Goal: Find specific page/section: Find specific page/section

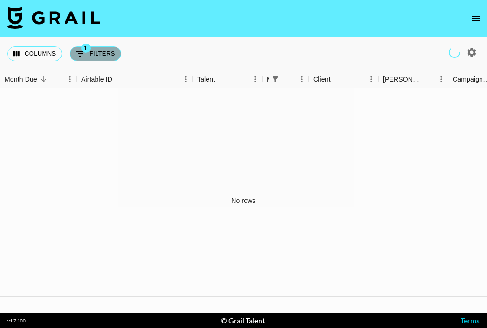
click at [95, 51] on button "1 Filters" at bounding box center [95, 53] width 51 height 15
select select "managerIds"
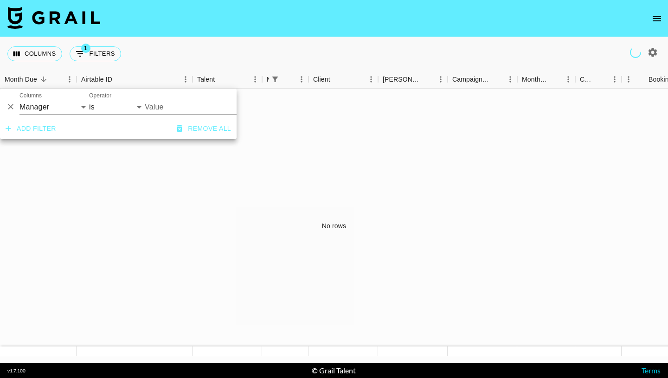
click at [486, 45] on button "button" at bounding box center [653, 53] width 16 height 16
select select "Jun '25"
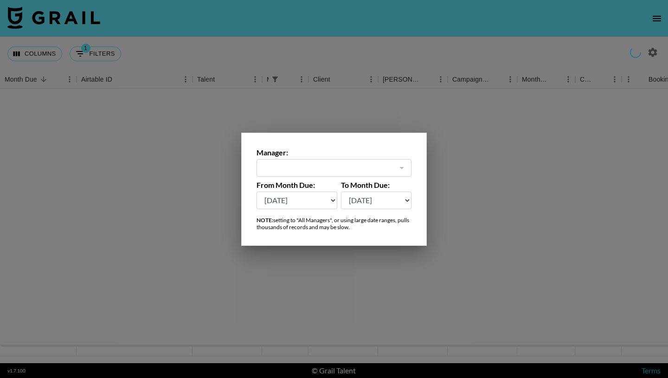
click at [457, 148] on div at bounding box center [334, 189] width 668 height 378
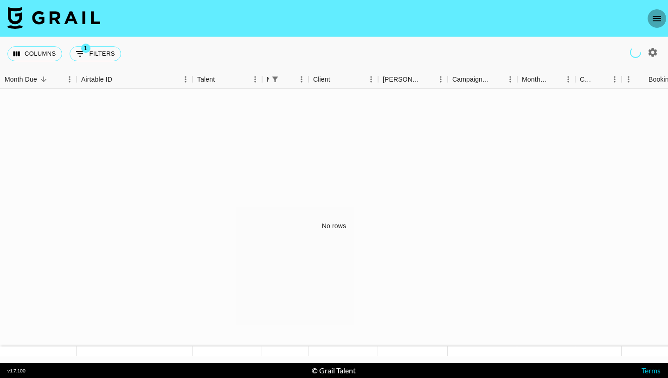
click at [486, 17] on icon "open drawer" at bounding box center [656, 18] width 11 height 11
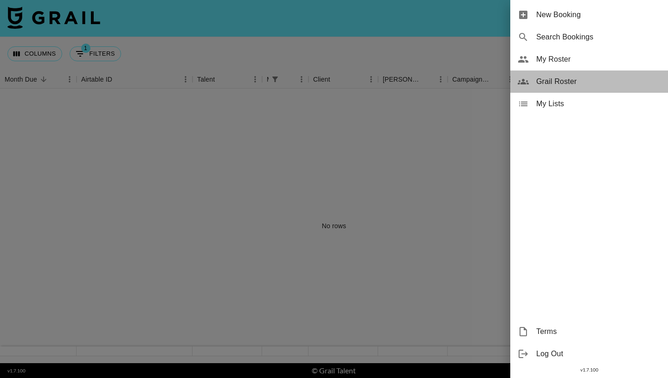
click at [486, 83] on span "Grail Roster" at bounding box center [598, 81] width 124 height 11
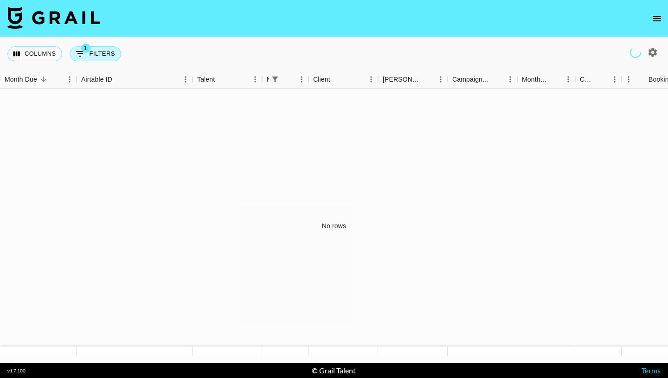
click at [96, 53] on button "1 Filters" at bounding box center [95, 53] width 51 height 15
select select "managerIds"
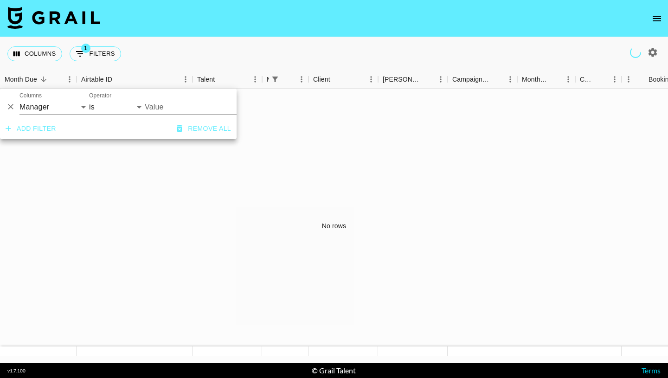
click at [58, 127] on button "Add filter" at bounding box center [31, 128] width 58 height 17
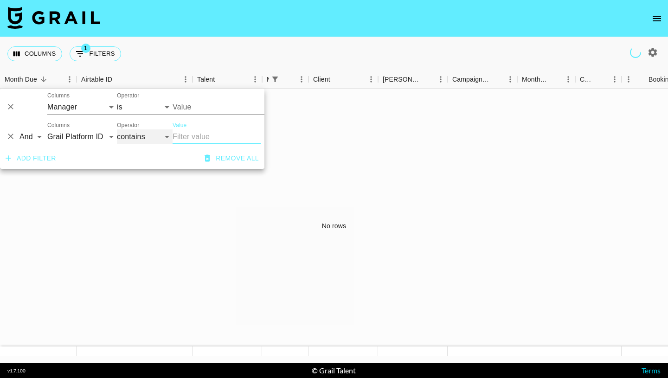
click at [144, 134] on select "contains equals starts with ends with is empty is not empty is any of" at bounding box center [145, 136] width 56 height 15
click at [103, 134] on select "Grail Platform ID Airtable ID Talent Manager Client [PERSON_NAME] Campaign (Typ…" at bounding box center [82, 136] width 70 height 15
select select "managerIds"
select select "is"
click at [35, 136] on select "And Or" at bounding box center [32, 136] width 26 height 15
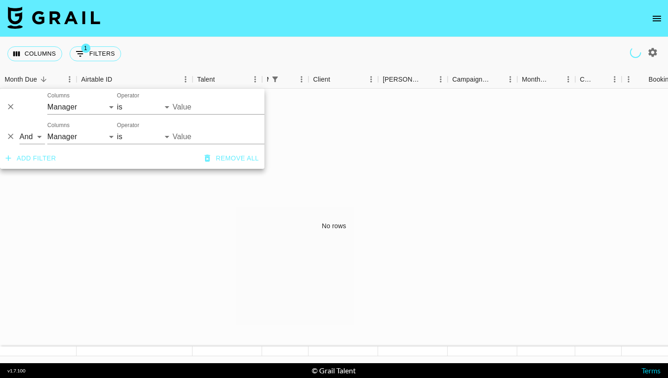
click at [174, 185] on div "No rows" at bounding box center [334, 226] width 668 height 275
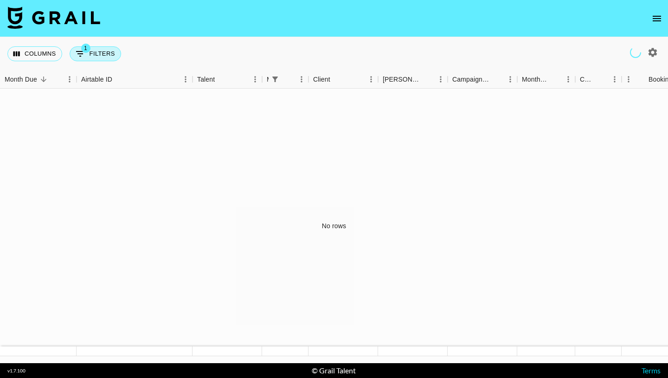
click at [98, 59] on button "1 Filters" at bounding box center [95, 53] width 51 height 15
select select "managerIds"
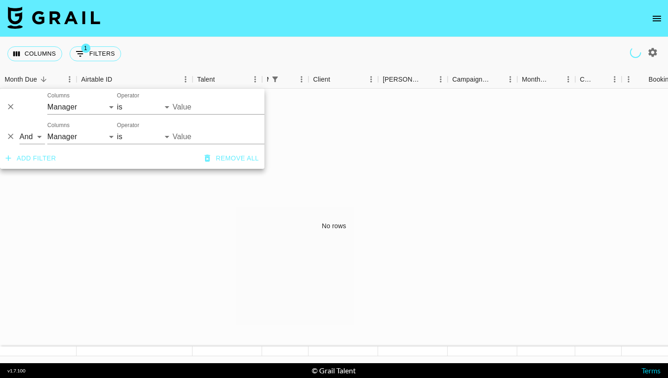
click at [9, 136] on icon "Delete" at bounding box center [10, 136] width 9 height 9
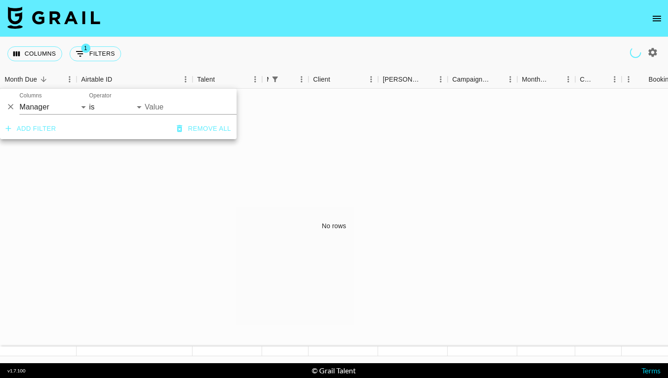
click at [156, 209] on div "No rows" at bounding box center [334, 226] width 668 height 275
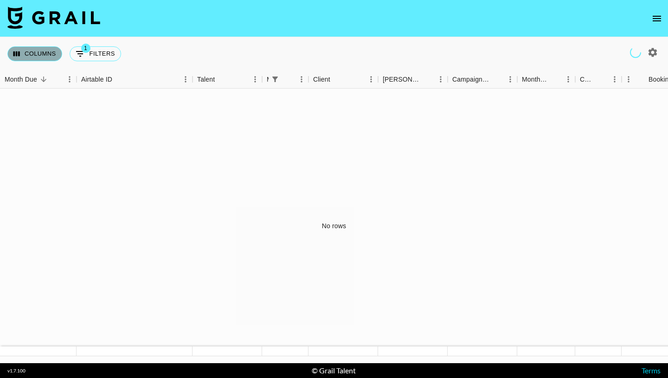
click at [41, 58] on button "Columns" at bounding box center [34, 53] width 55 height 15
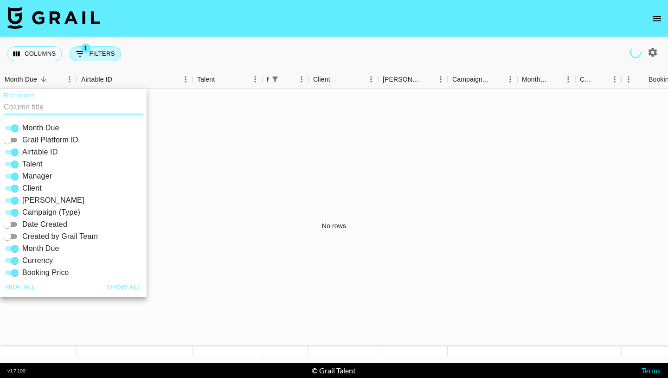
click at [84, 52] on icon "Show filters" at bounding box center [80, 53] width 11 height 11
select select "managerIds"
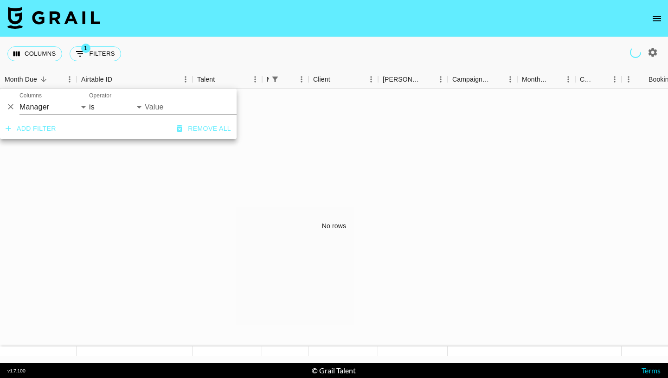
click at [241, 39] on div "Columns 1 Filters + Booking" at bounding box center [334, 53] width 668 height 33
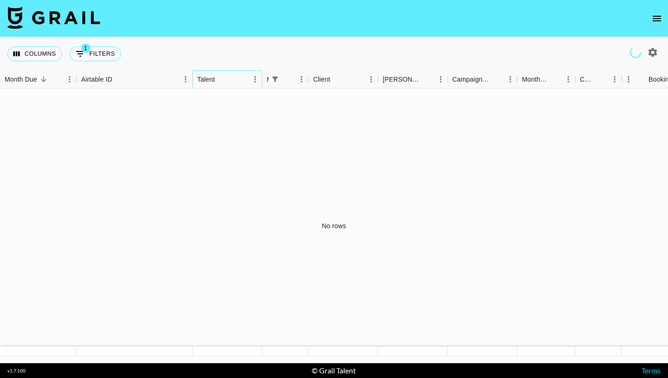
click at [214, 81] on div "Talent" at bounding box center [206, 80] width 18 height 18
click at [287, 83] on icon "Sort" at bounding box center [288, 79] width 8 height 8
